Goal: Task Accomplishment & Management: Manage account settings

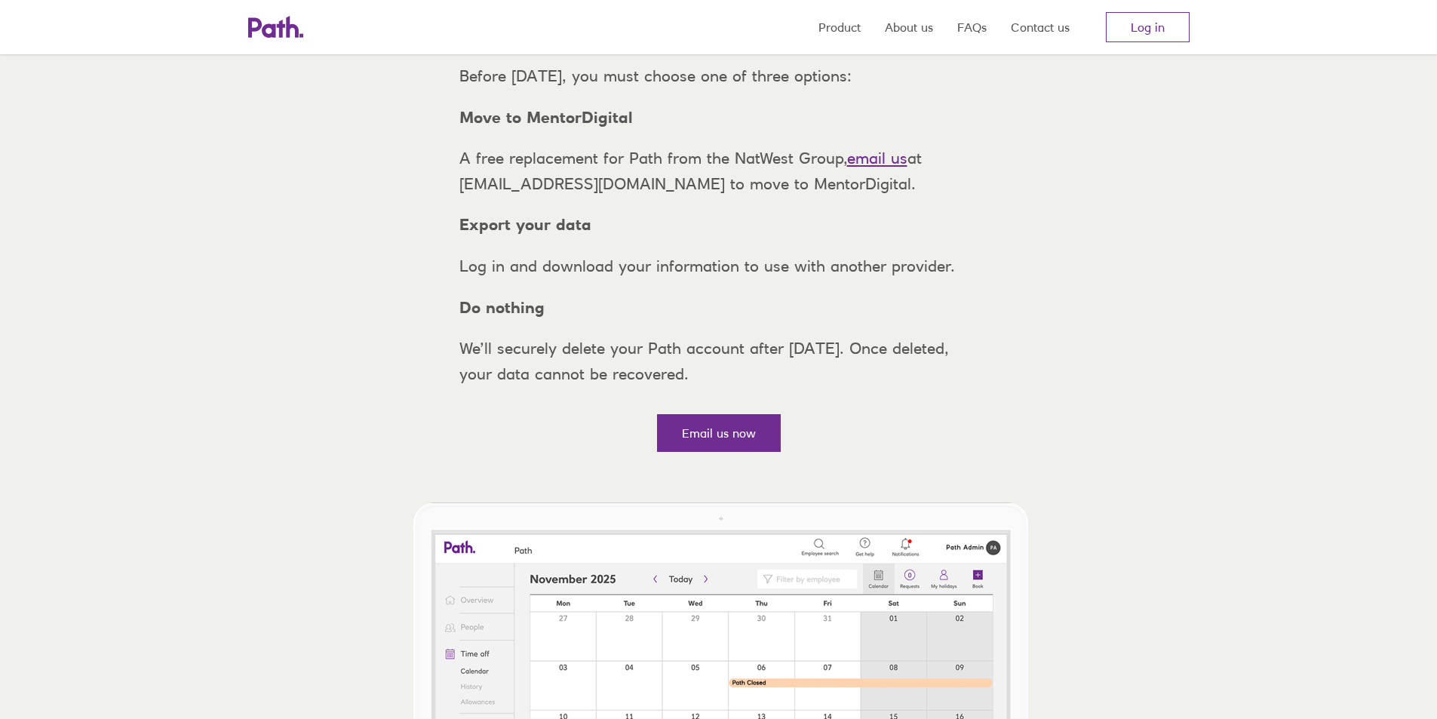
scroll to position [57, 0]
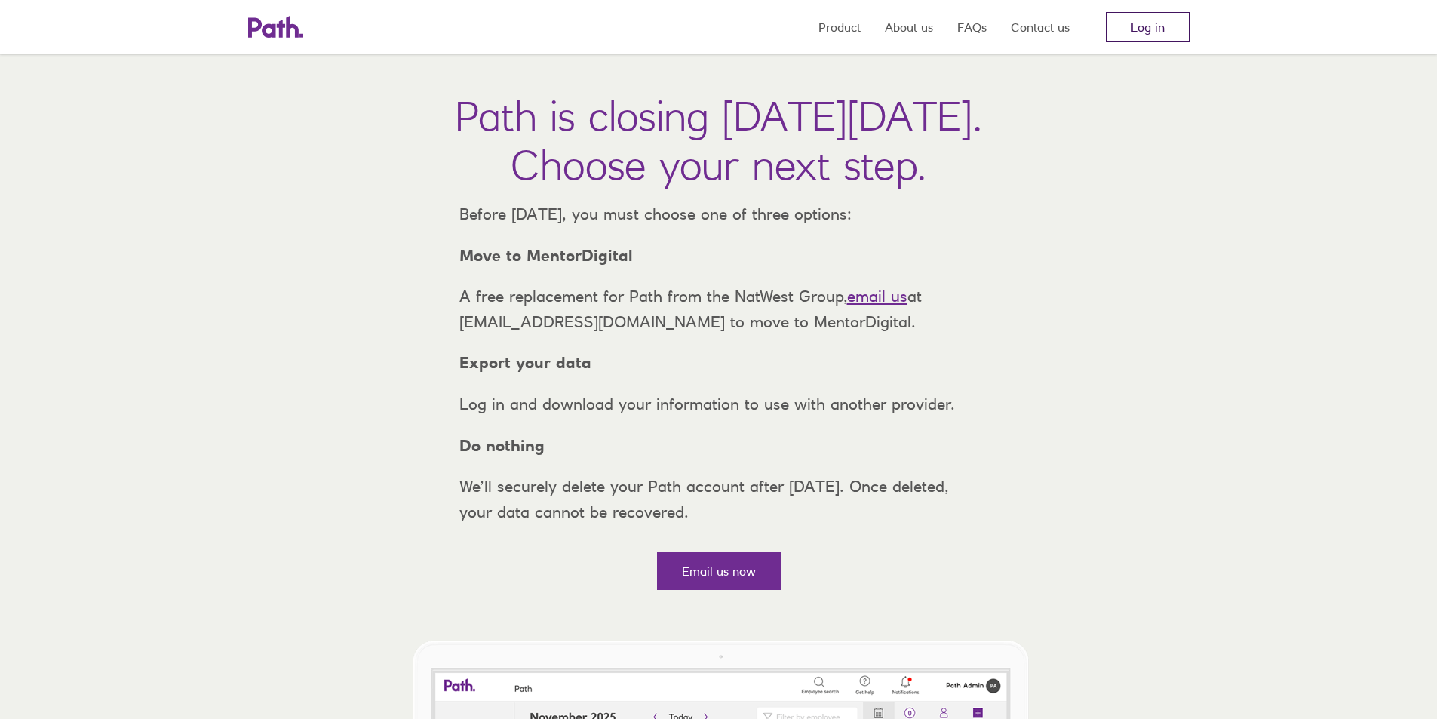
click at [1138, 15] on link "Log in" at bounding box center [1148, 27] width 84 height 30
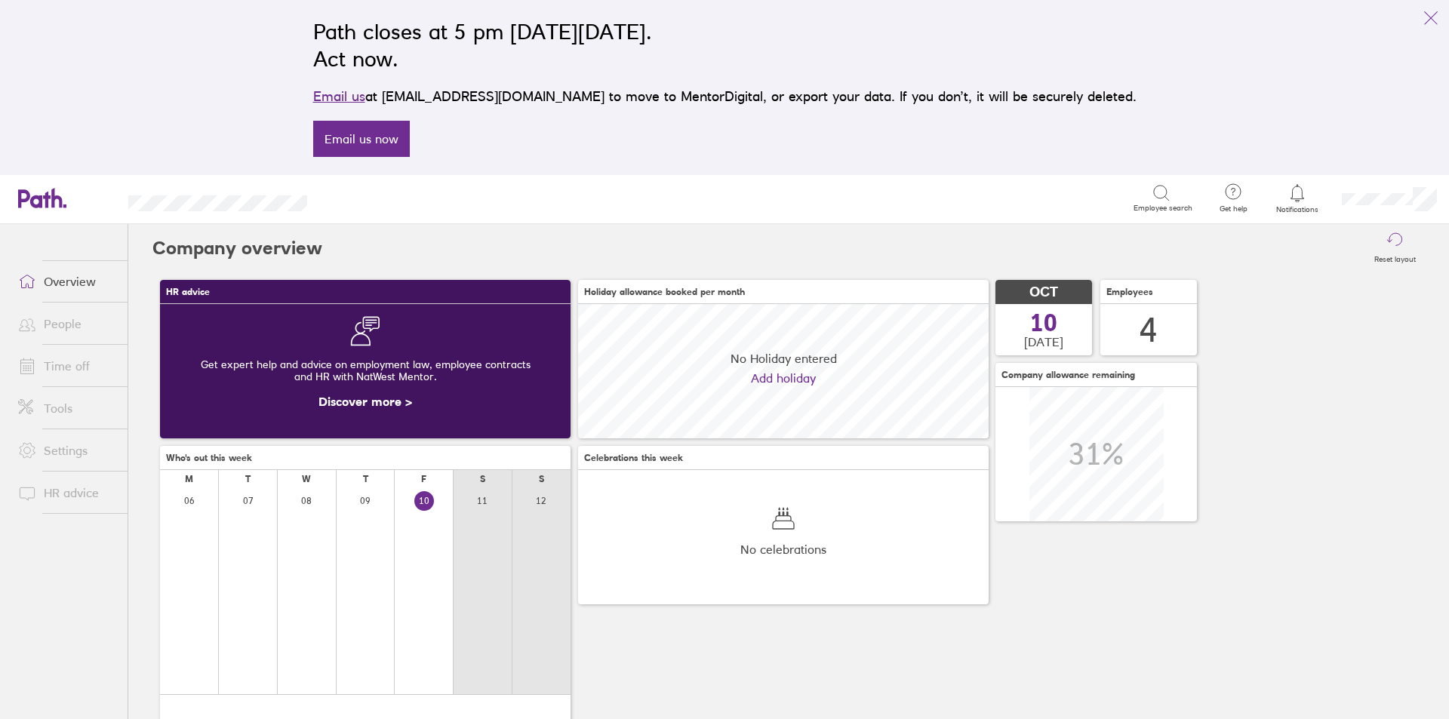
scroll to position [134, 410]
click at [55, 359] on link "Time off" at bounding box center [66, 366] width 121 height 30
